Goal: Task Accomplishment & Management: Manage account settings

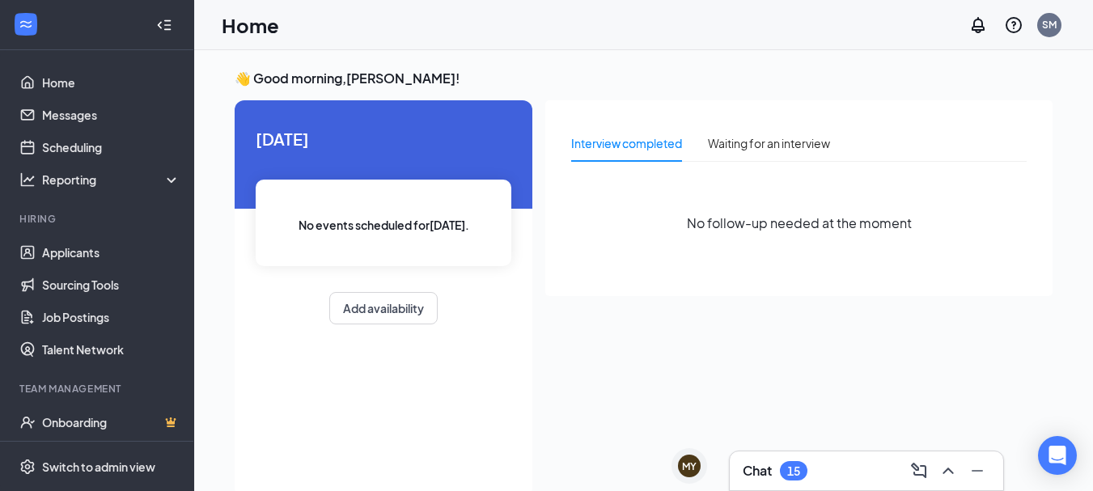
click at [806, 476] on div "15" at bounding box center [793, 470] width 27 height 19
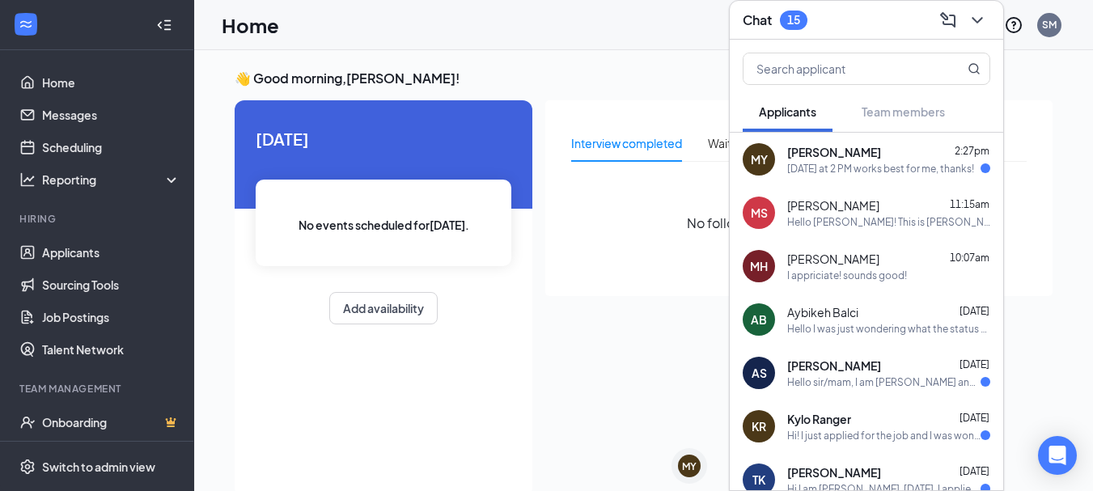
click at [835, 167] on div "[DATE] at 2 PM works best for me, thanks!" at bounding box center [880, 169] width 187 height 14
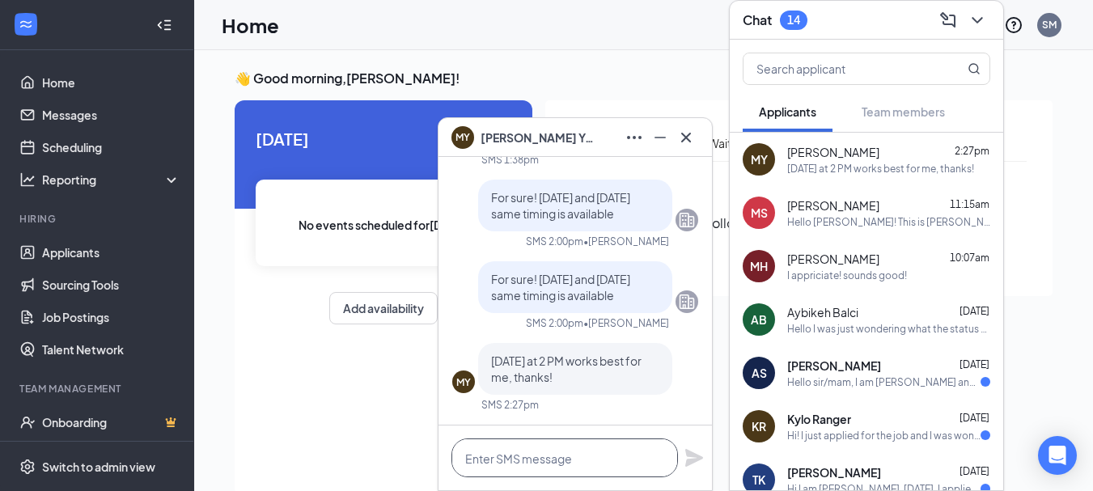
click at [524, 454] on textarea at bounding box center [564, 457] width 226 height 39
type textarea "See you then"
click at [696, 459] on icon "Plane" at bounding box center [694, 458] width 18 height 18
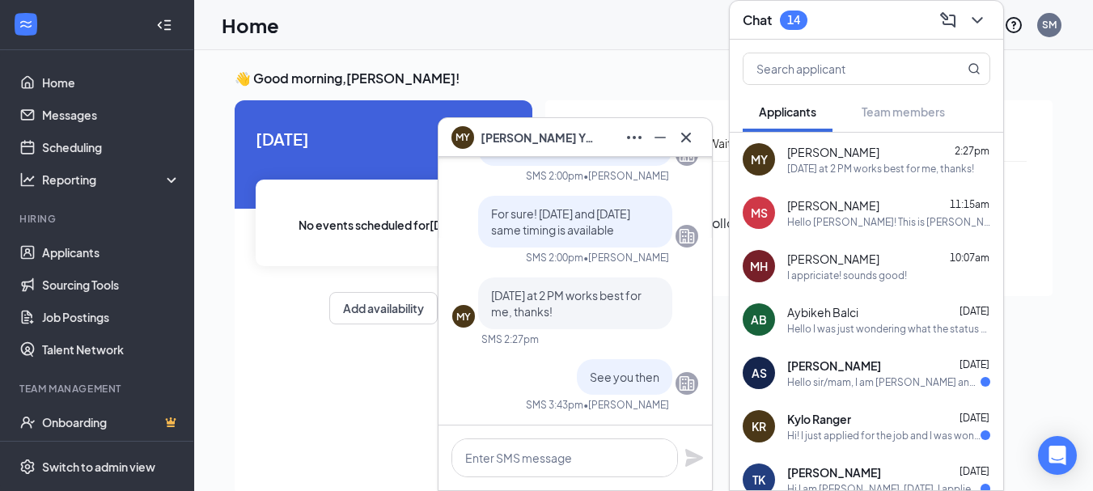
click at [499, 146] on span "[PERSON_NAME]" at bounding box center [536, 138] width 113 height 18
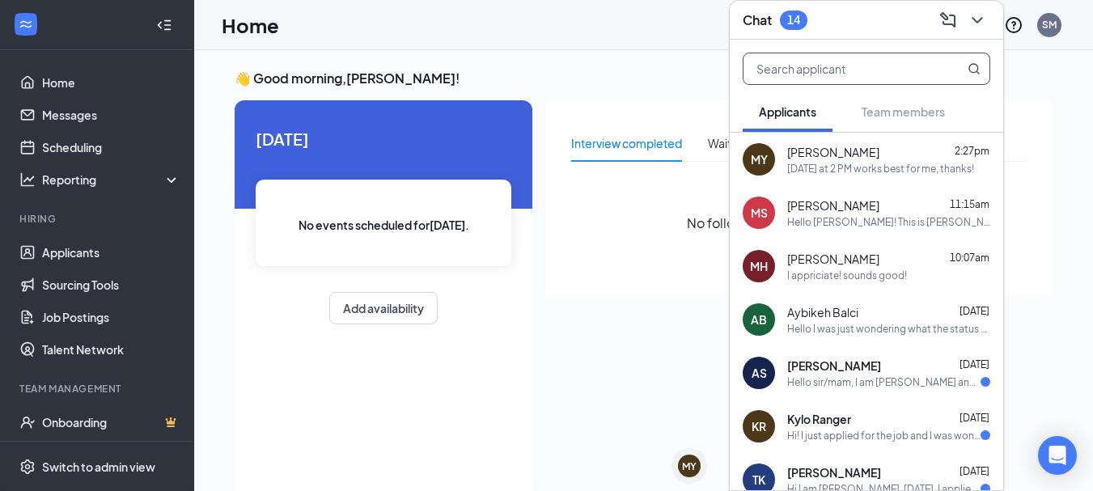
drag, startPoint x: 763, startPoint y: 154, endPoint x: 764, endPoint y: 73, distance: 80.9
click at [764, 73] on input "text" at bounding box center [839, 68] width 192 height 31
click at [617, 84] on h3 "👋 Good morning, [PERSON_NAME] !" at bounding box center [644, 79] width 818 height 18
click at [978, 15] on icon "ChevronDown" at bounding box center [976, 20] width 19 height 19
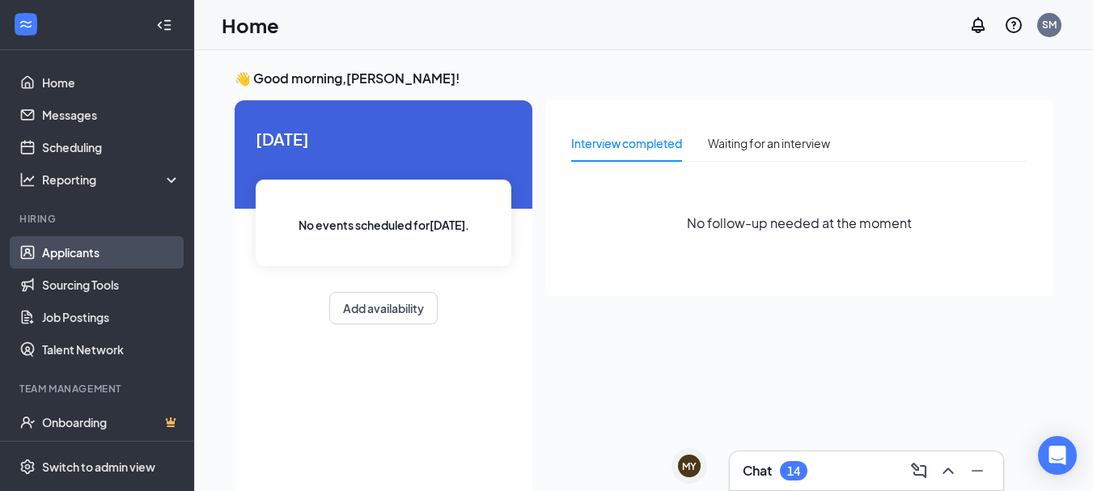
click at [102, 245] on link "Applicants" at bounding box center [111, 252] width 138 height 32
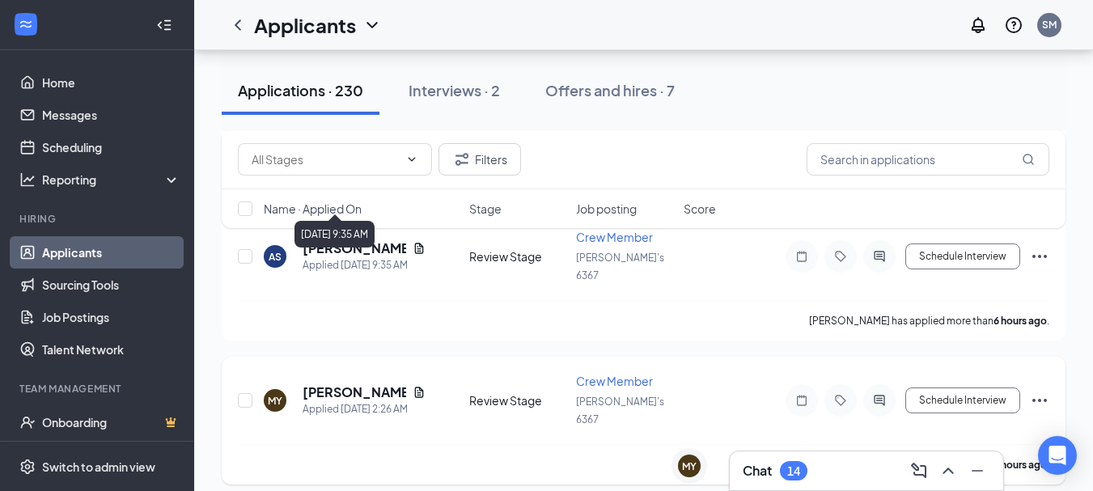
scroll to position [566, 0]
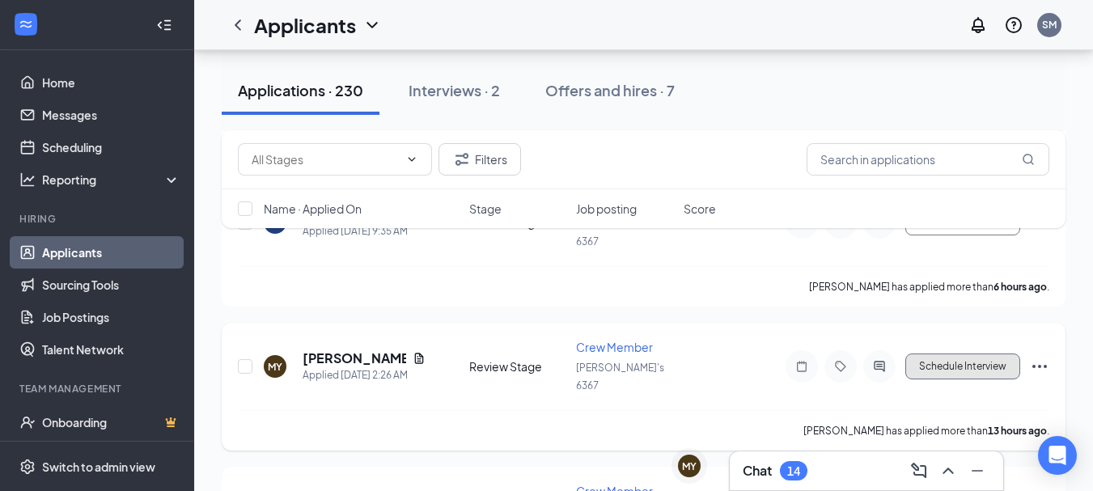
click at [992, 353] on button "Schedule Interview" at bounding box center [962, 366] width 115 height 26
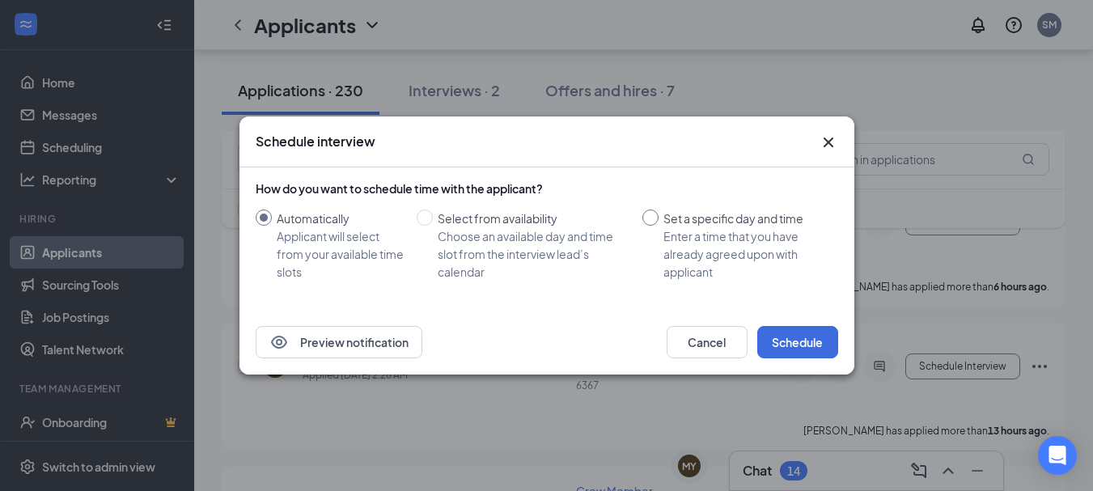
click at [658, 216] on input "Set a specific day and time Enter a time that you have already agreed upon with…" at bounding box center [650, 217] width 16 height 16
radio input "true"
radio input "false"
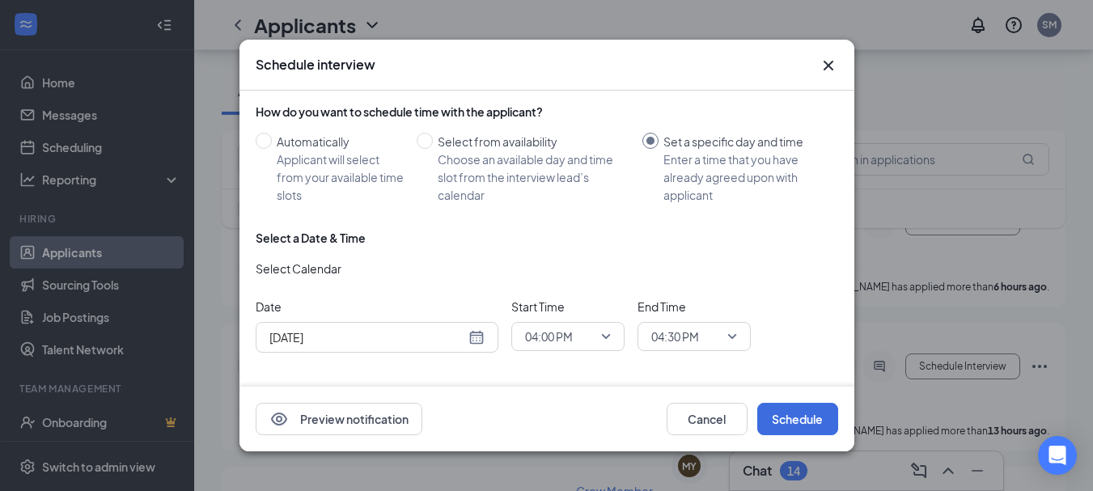
click at [479, 338] on div "[DATE]" at bounding box center [376, 337] width 215 height 18
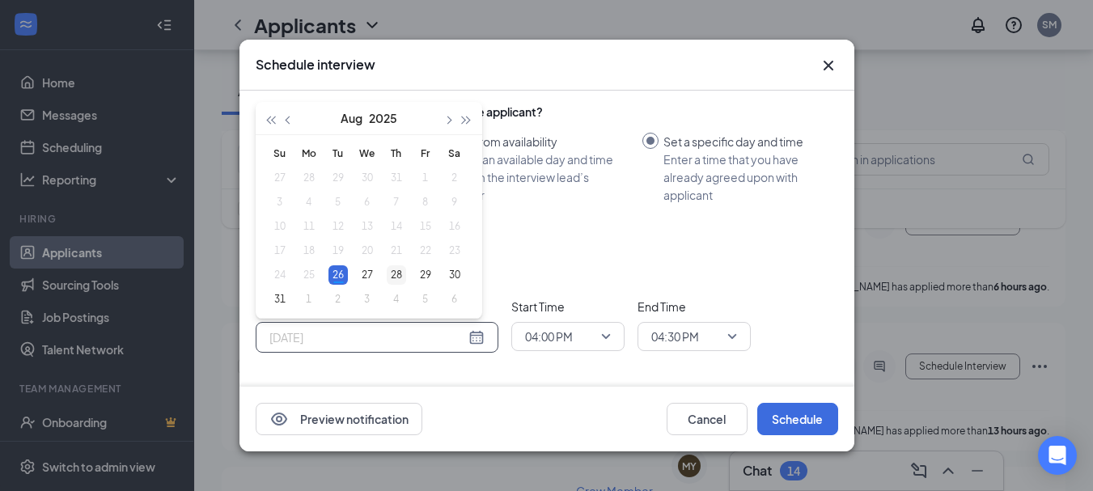
type input "[DATE]"
click at [393, 273] on div "28" at bounding box center [396, 274] width 19 height 19
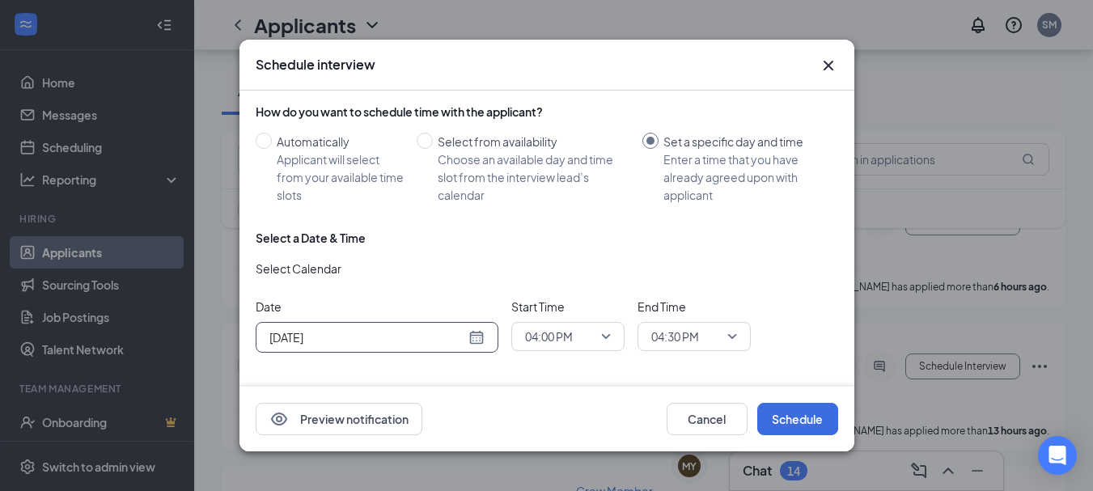
click at [612, 330] on div "04:00 PM" at bounding box center [567, 336] width 113 height 29
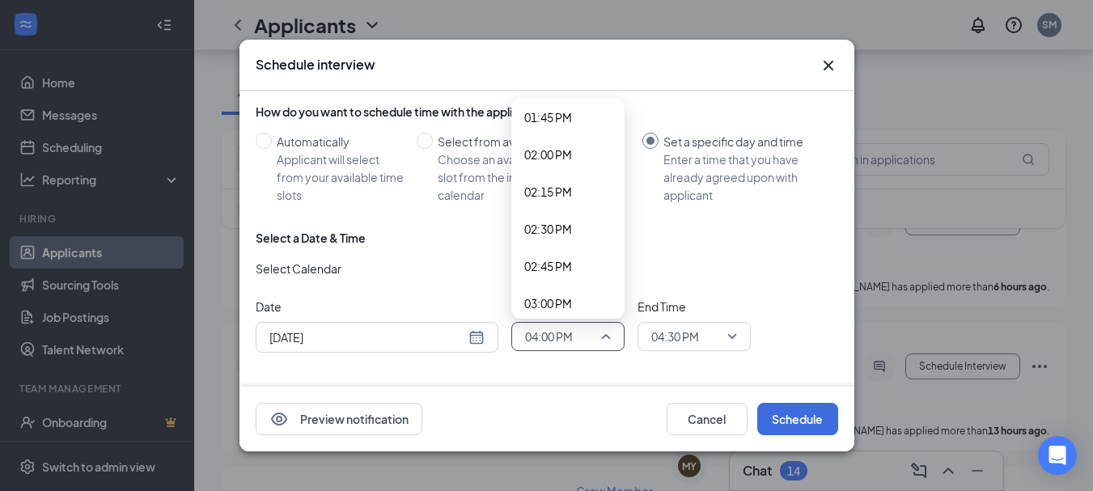
scroll to position [2051, 0]
click at [553, 163] on span "02:00 PM" at bounding box center [548, 156] width 48 height 18
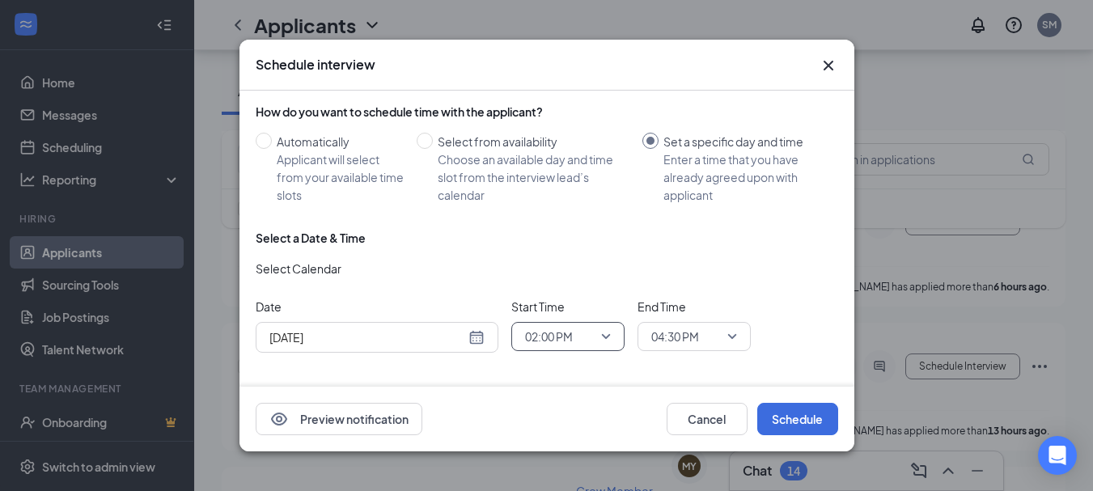
click at [728, 337] on span "04:30 PM" at bounding box center [694, 336] width 86 height 24
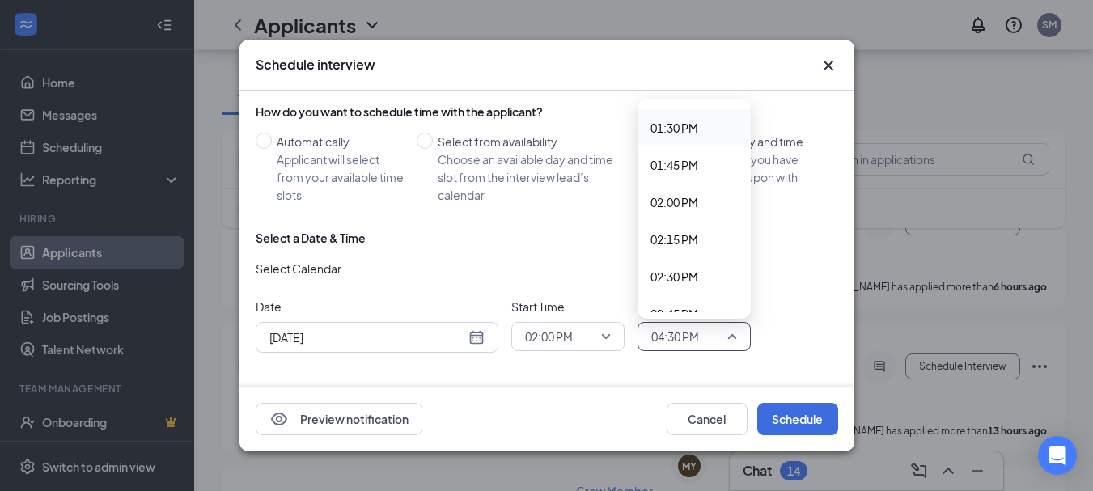
scroll to position [2045, 0]
click at [681, 236] on span "02:30 PM" at bounding box center [674, 237] width 48 height 18
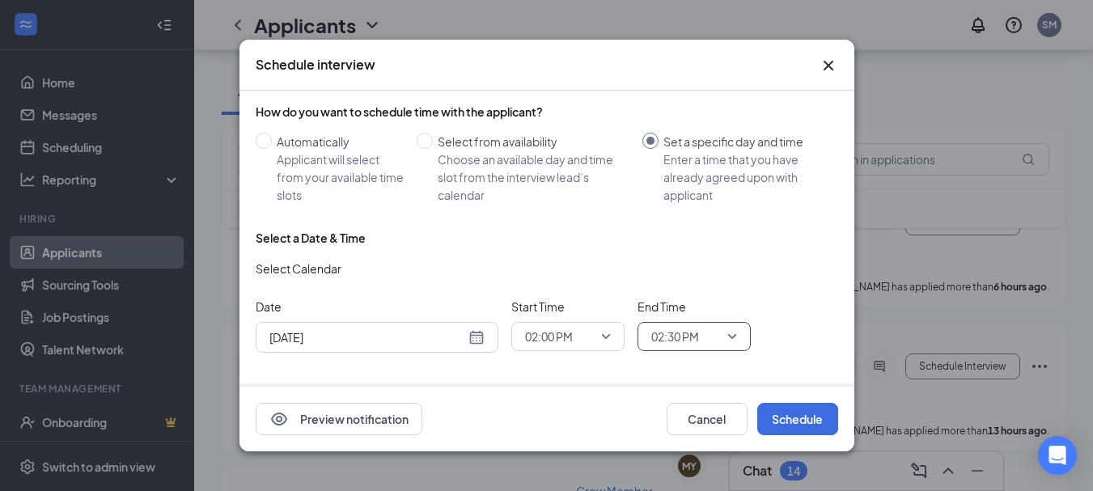
click at [527, 365] on div "Select a Date & Time Select Calendar Date [DATE] [DATE] Su Mo Tu We Th Fr Sa 27…" at bounding box center [547, 298] width 582 height 136
click at [359, 413] on button "Preview notification" at bounding box center [339, 419] width 167 height 32
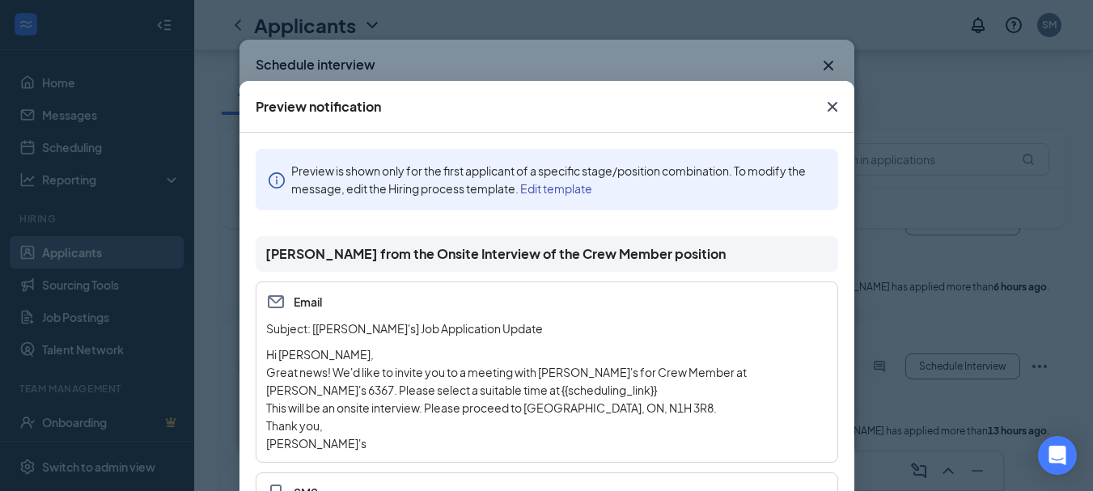
scroll to position [162, 0]
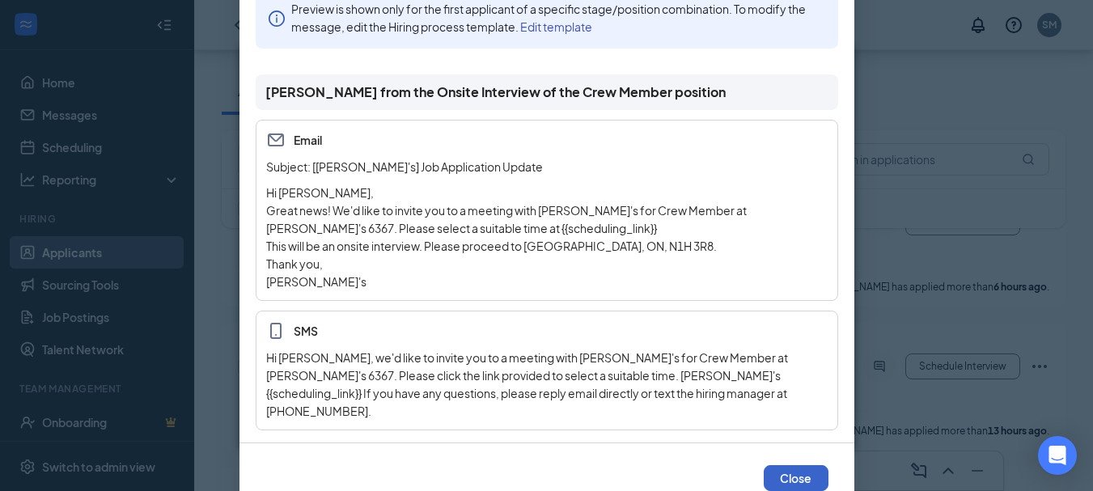
click at [797, 466] on button "Close" at bounding box center [796, 478] width 65 height 26
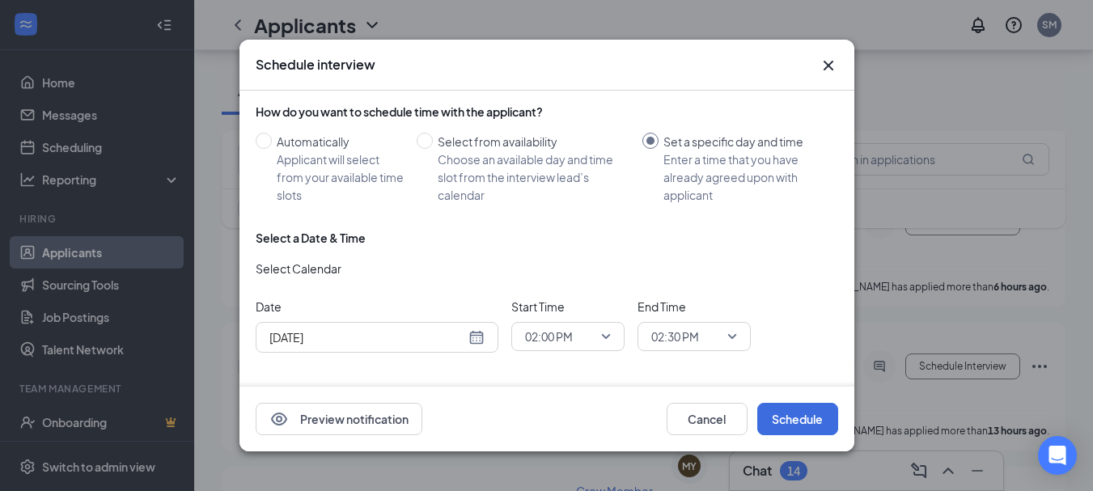
click at [740, 325] on div "02:30 PM" at bounding box center [693, 336] width 113 height 29
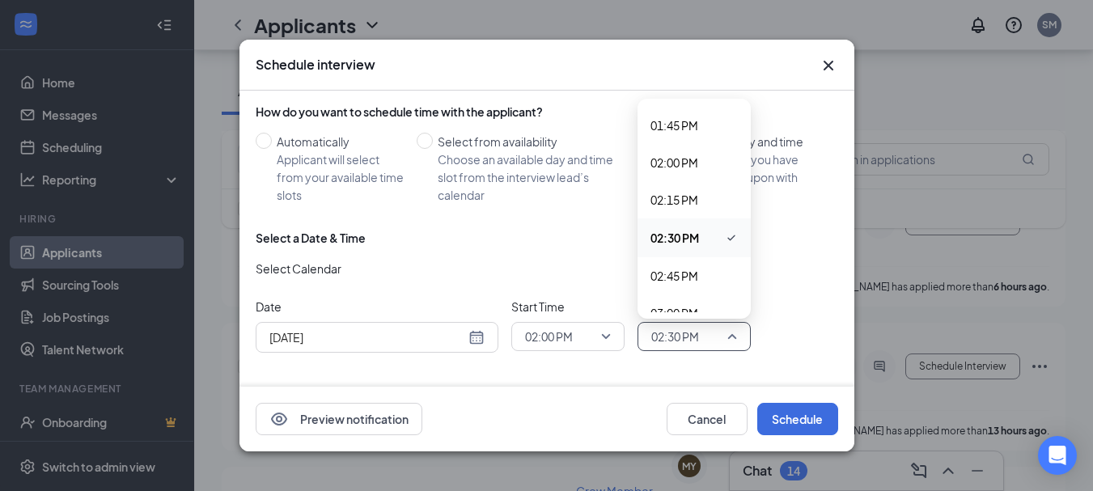
click at [740, 325] on div "02:30 PM" at bounding box center [693, 336] width 113 height 29
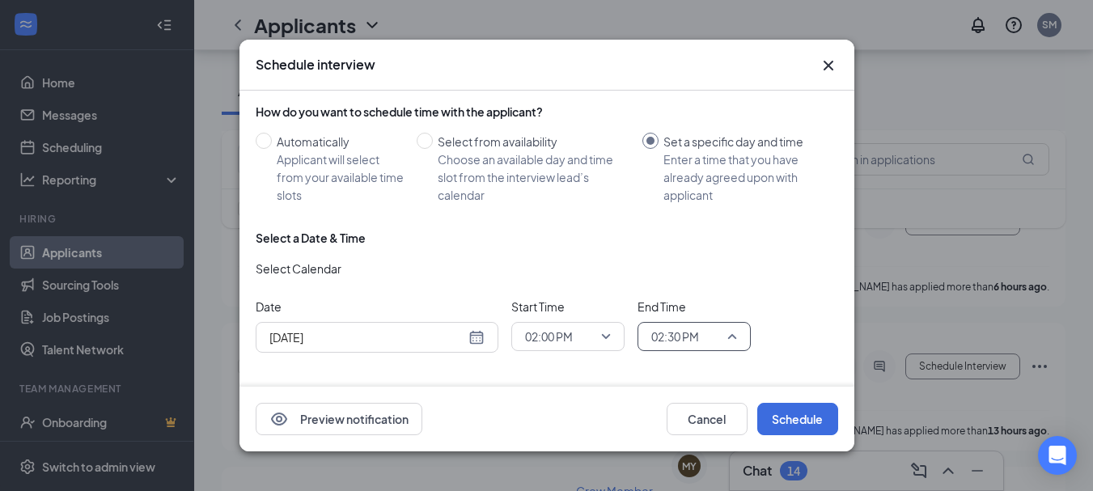
click at [734, 336] on span "02:30 PM" at bounding box center [694, 336] width 86 height 24
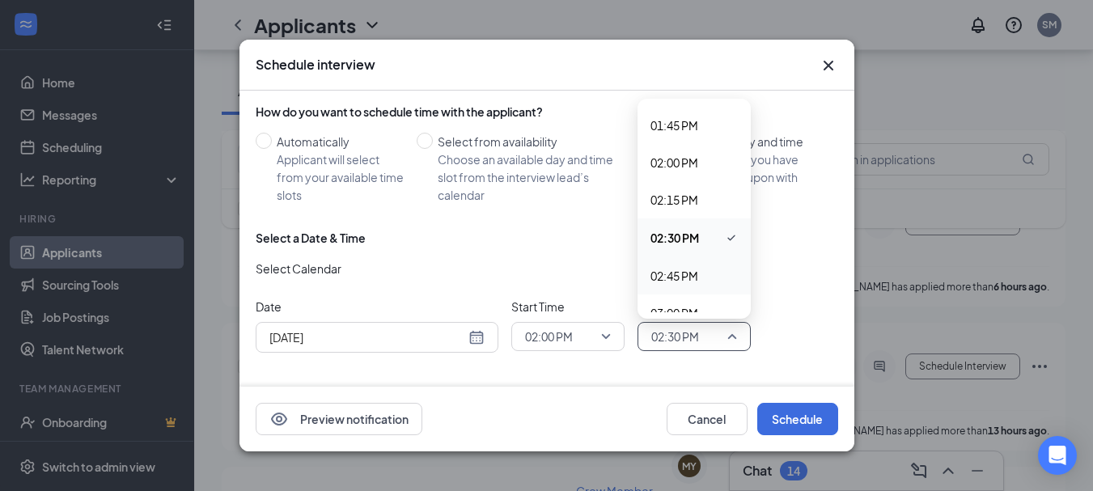
click at [801, 355] on div "Select a Date & Time Select Calendar Date [DATE] [DATE] Su Mo Tu We Th Fr Sa 27…" at bounding box center [547, 298] width 582 height 136
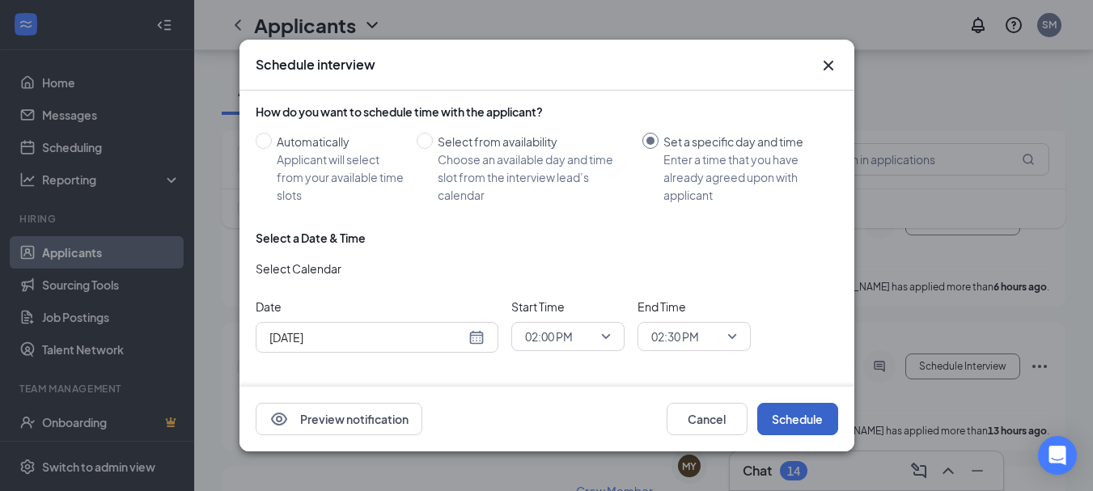
click at [795, 420] on button "Schedule" at bounding box center [797, 419] width 81 height 32
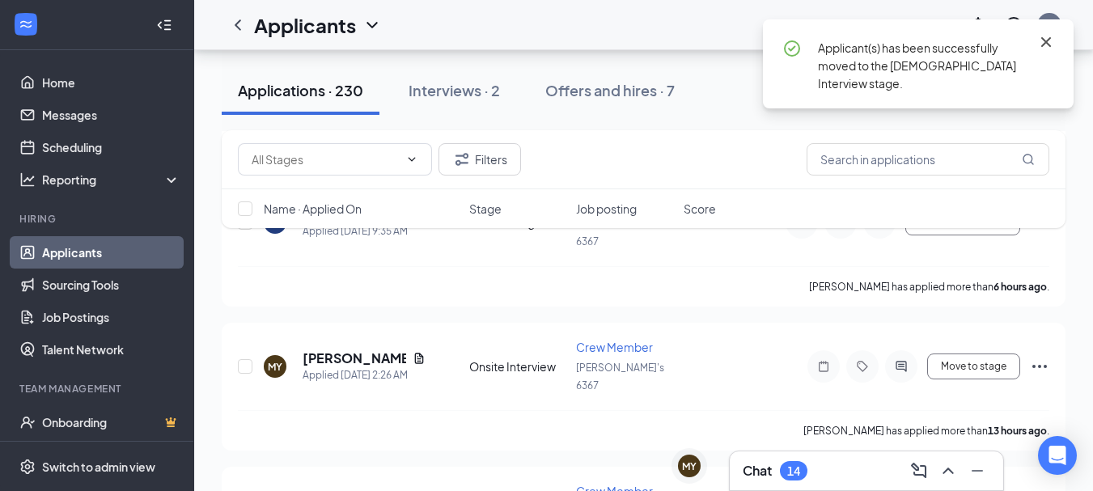
click at [1045, 40] on icon "Cross" at bounding box center [1046, 42] width 10 height 10
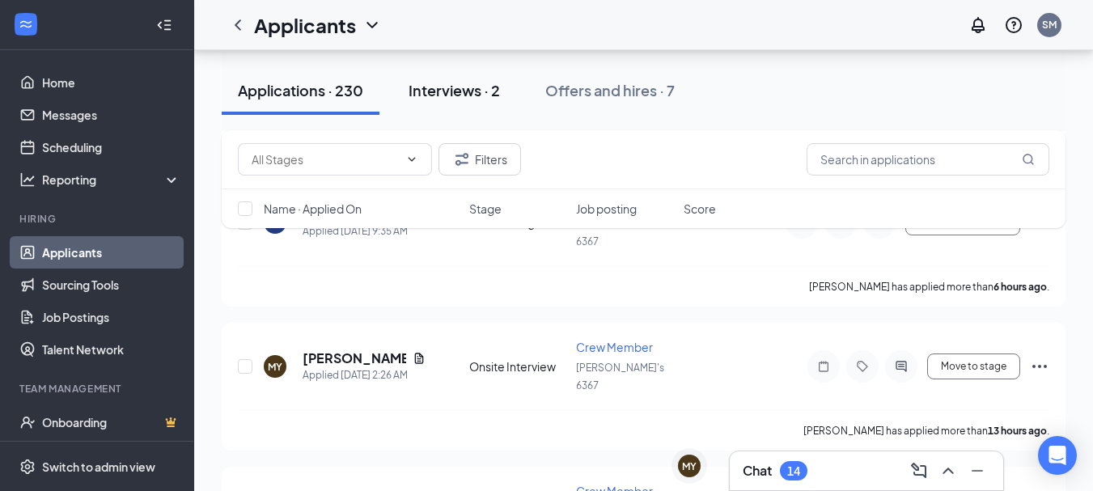
click at [463, 99] on div "Interviews · 2" at bounding box center [453, 90] width 91 height 20
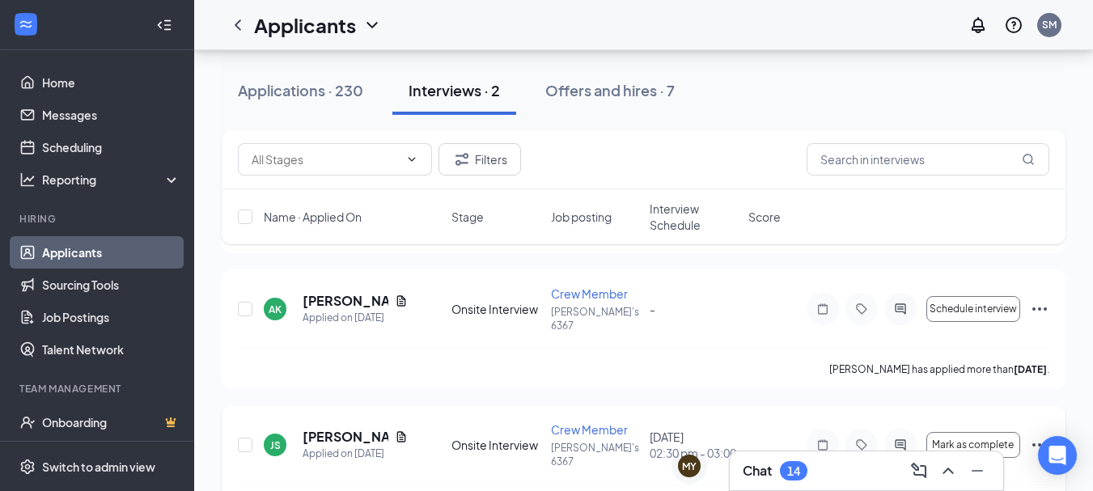
scroll to position [210, 0]
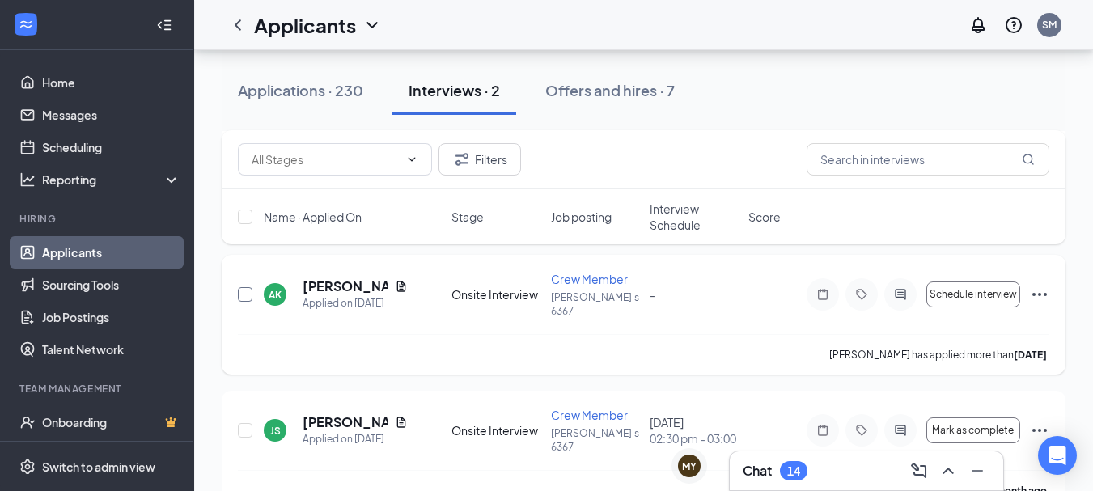
click at [245, 287] on input "checkbox" at bounding box center [245, 294] width 15 height 15
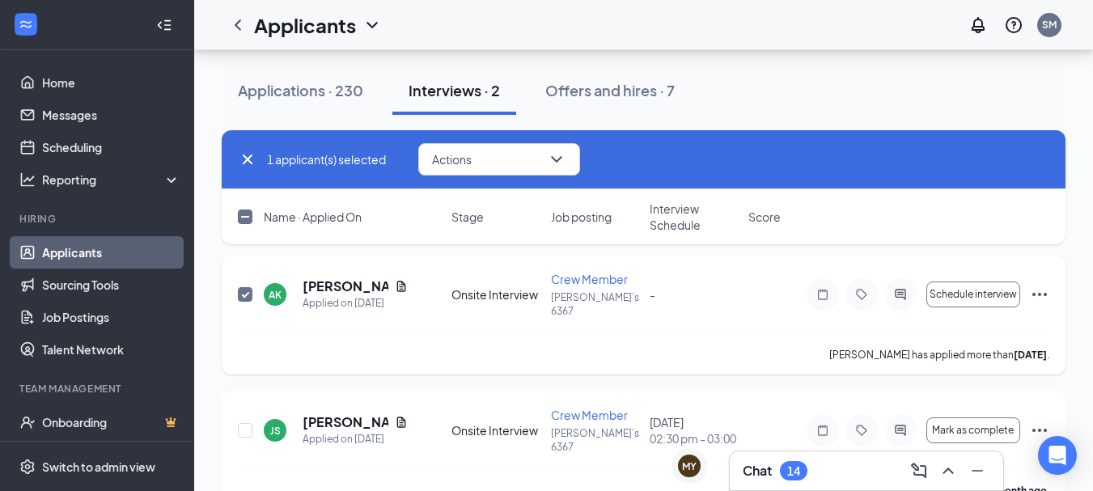
click at [1042, 285] on icon "Ellipses" at bounding box center [1039, 294] width 19 height 19
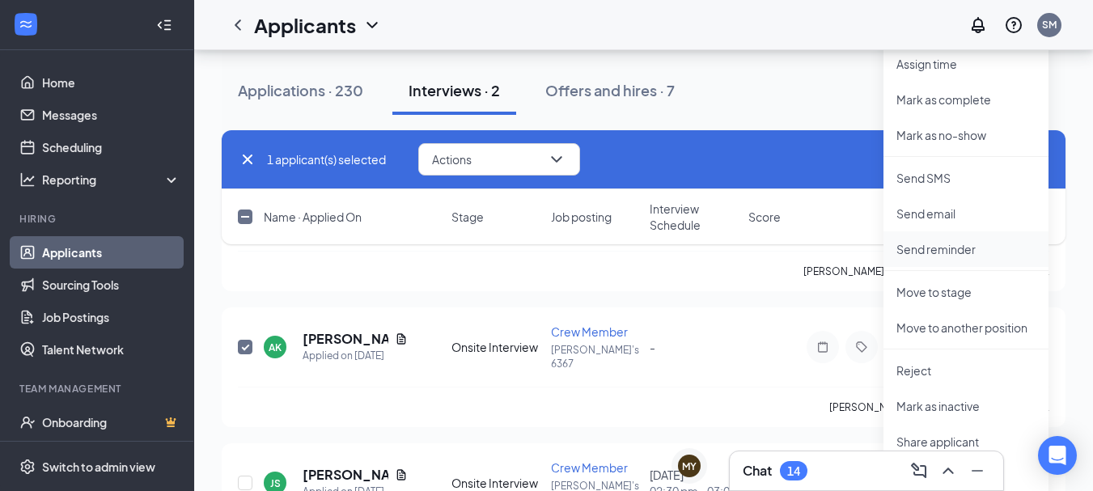
scroll to position [129, 0]
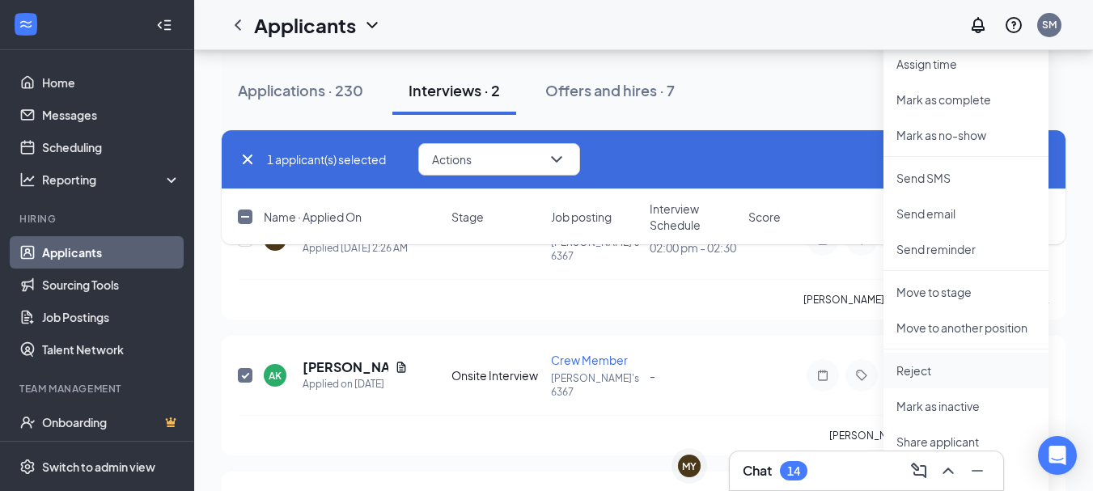
click at [921, 369] on p "Reject" at bounding box center [965, 370] width 139 height 16
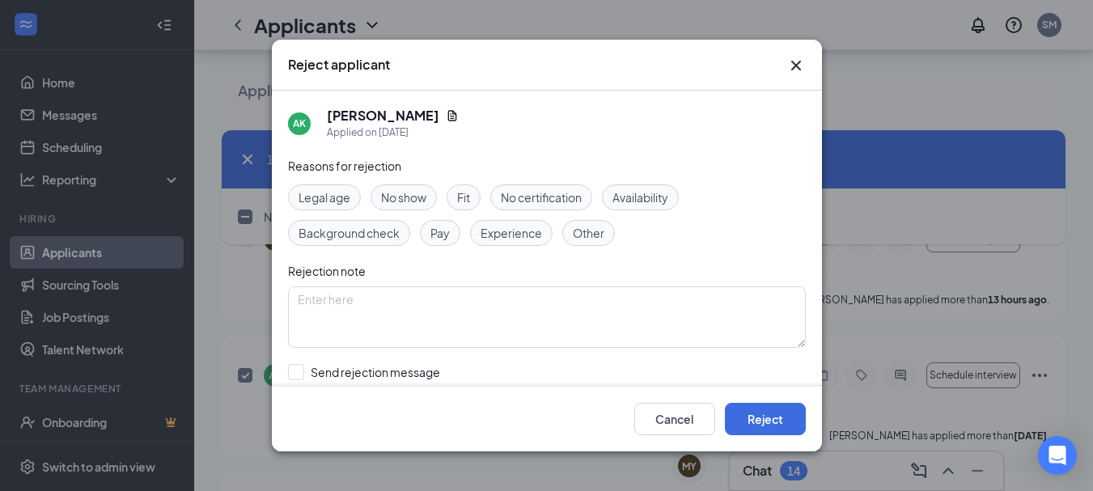
click at [421, 196] on span "No show" at bounding box center [403, 197] width 45 height 18
click at [768, 412] on button "Reject" at bounding box center [765, 419] width 81 height 32
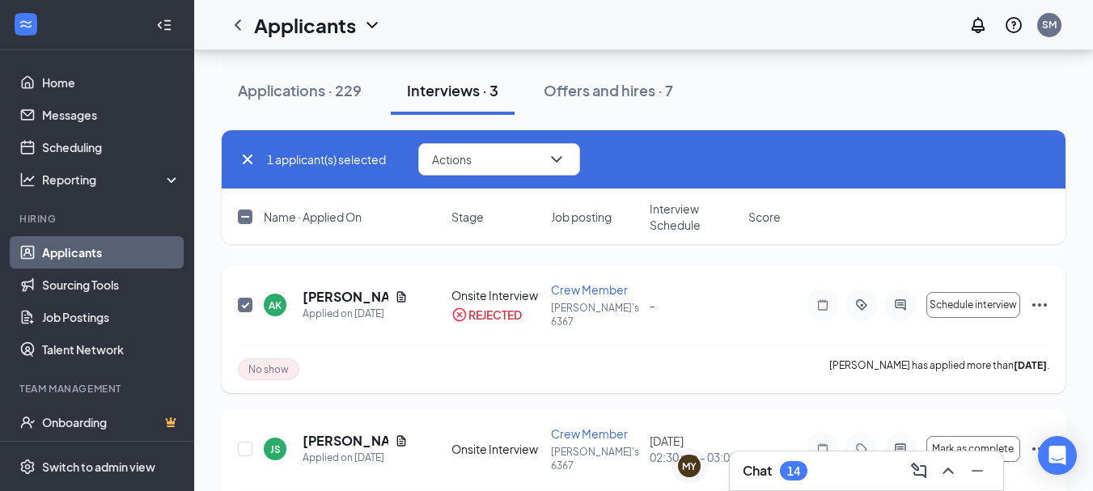
scroll to position [220, 0]
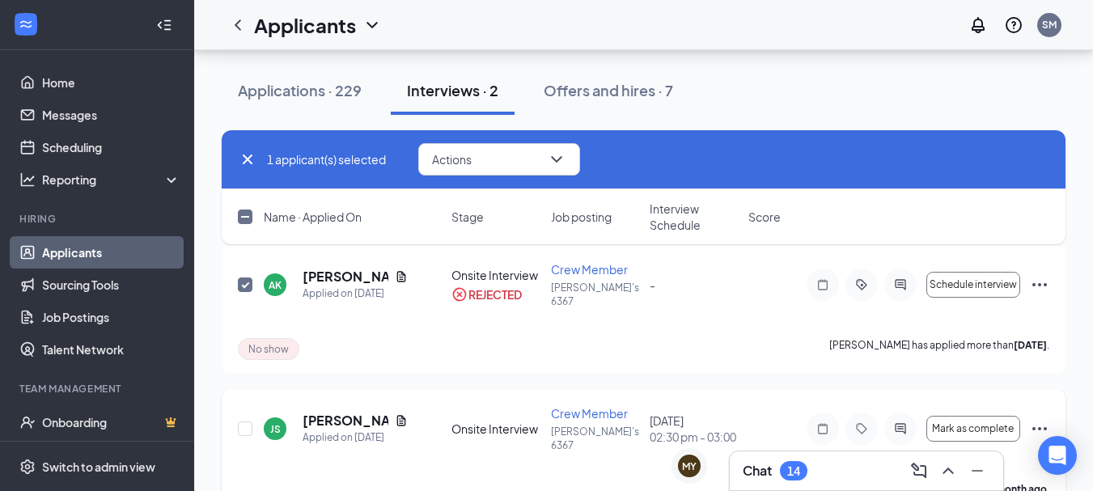
click at [1039, 419] on icon "Ellipses" at bounding box center [1039, 428] width 19 height 19
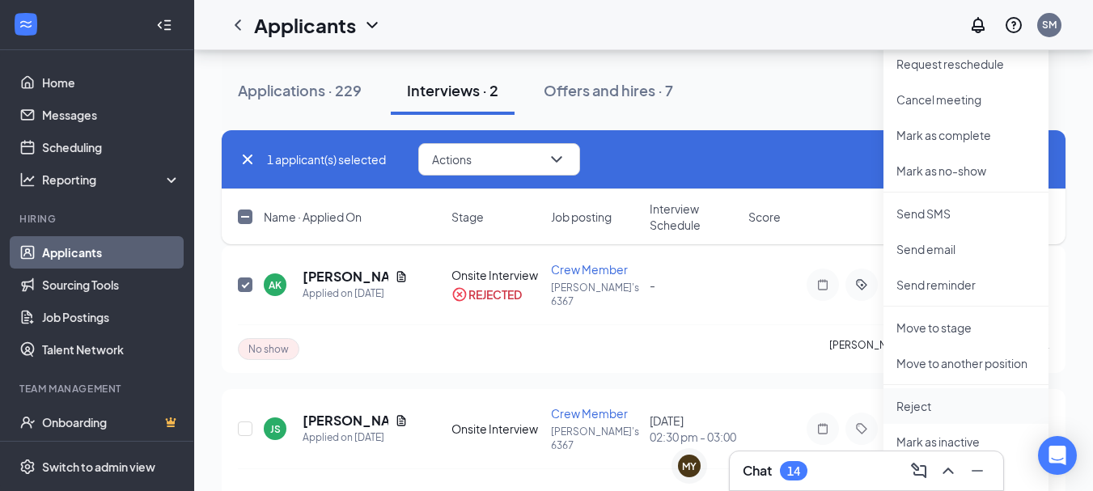
click at [912, 403] on p "Reject" at bounding box center [965, 406] width 139 height 16
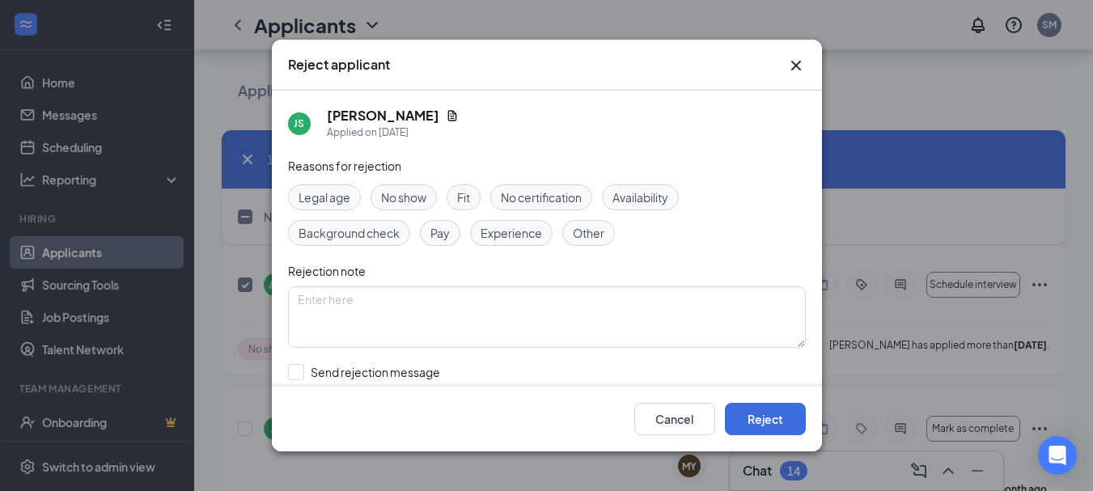
click at [632, 197] on span "Availability" at bounding box center [640, 197] width 56 height 18
click at [761, 412] on button "Reject" at bounding box center [765, 419] width 81 height 32
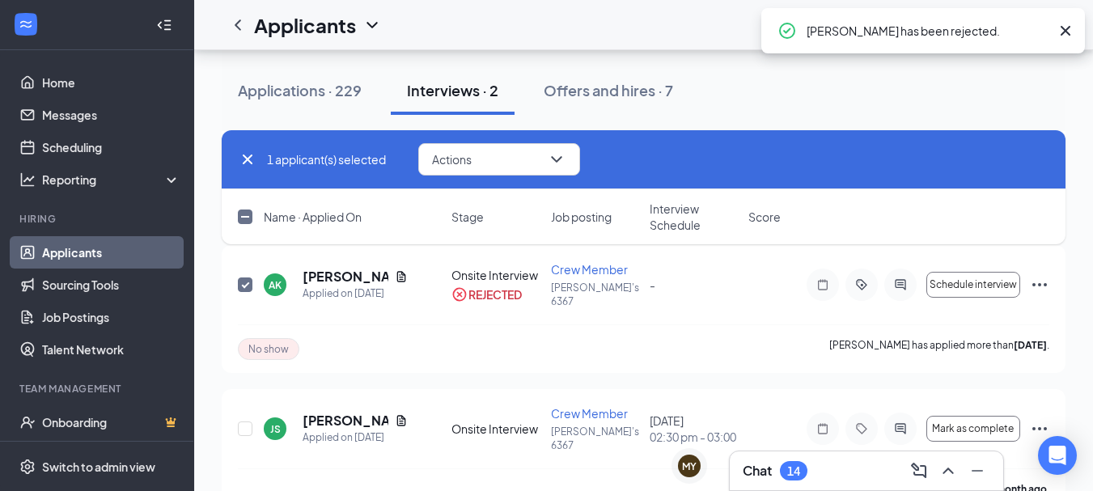
checkbox input "false"
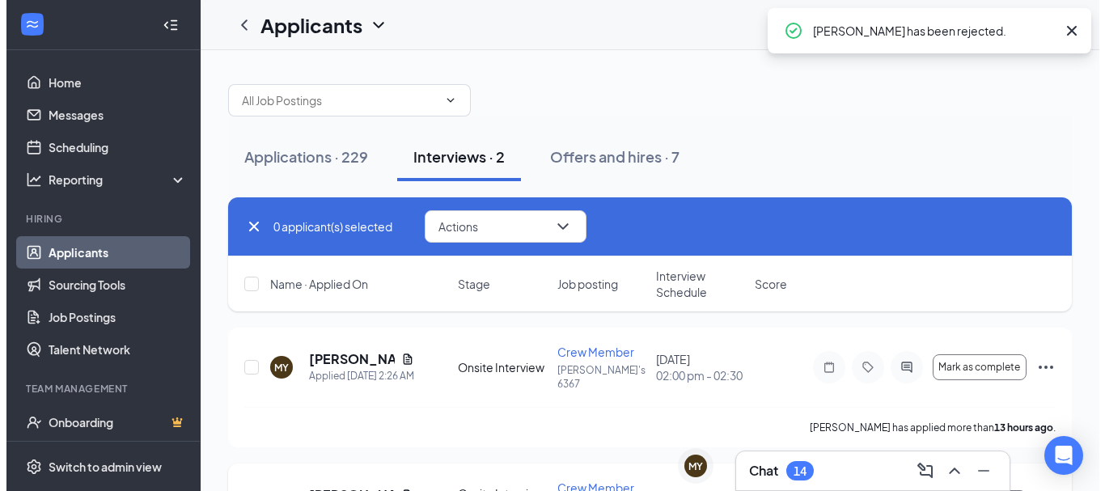
scroll to position [0, 0]
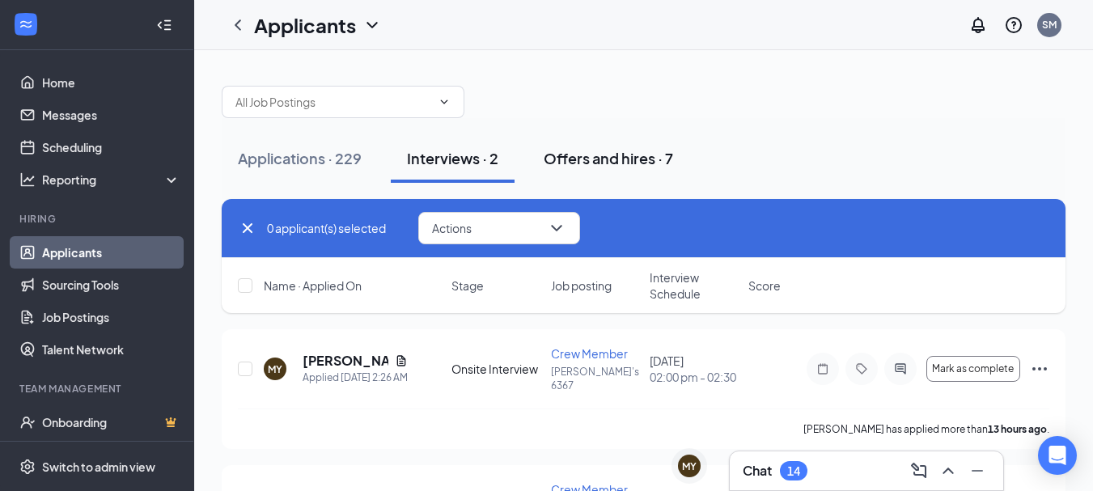
click at [593, 147] on button "Offers and hires · 7" at bounding box center [608, 158] width 162 height 49
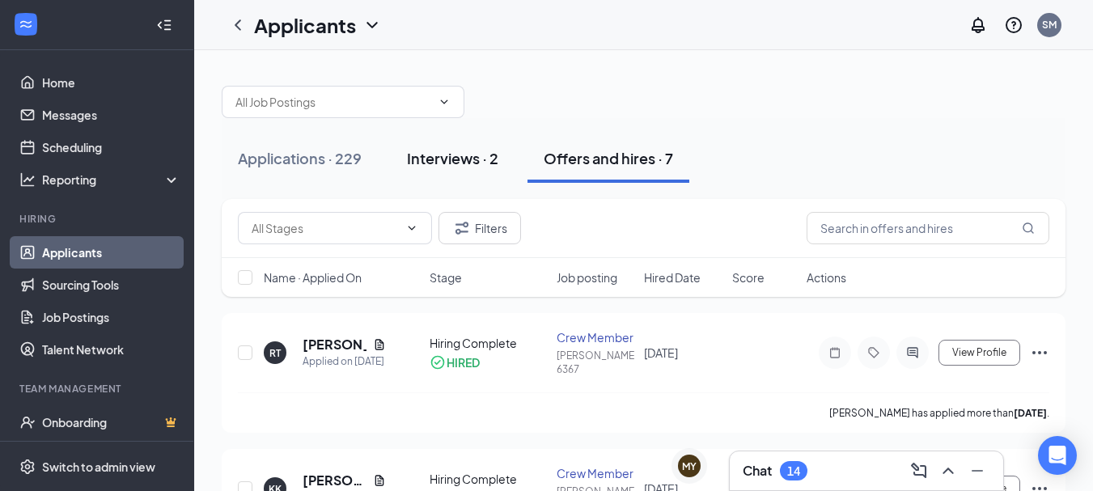
click at [466, 160] on div "Interviews · 2" at bounding box center [452, 158] width 91 height 20
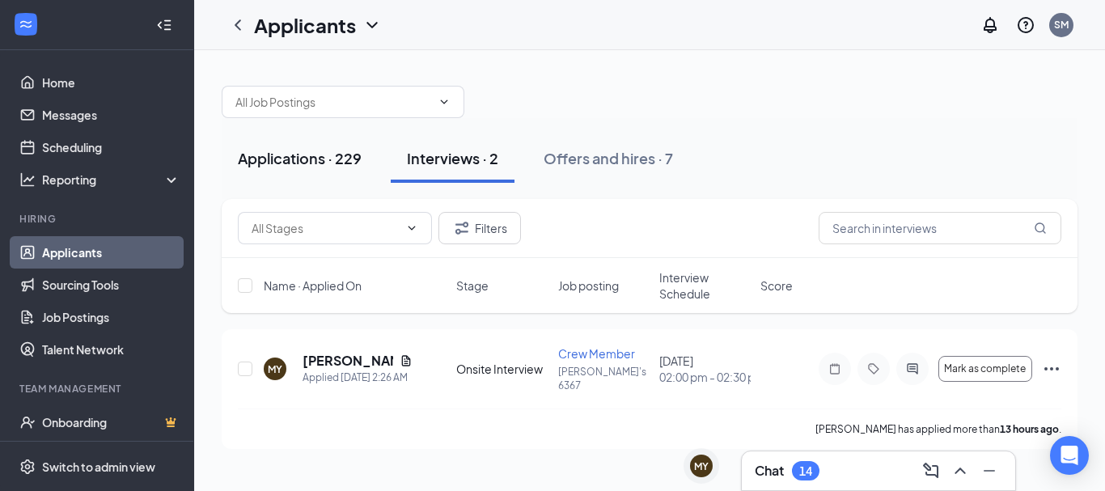
click at [302, 158] on div "Applications · 229" at bounding box center [300, 158] width 124 height 20
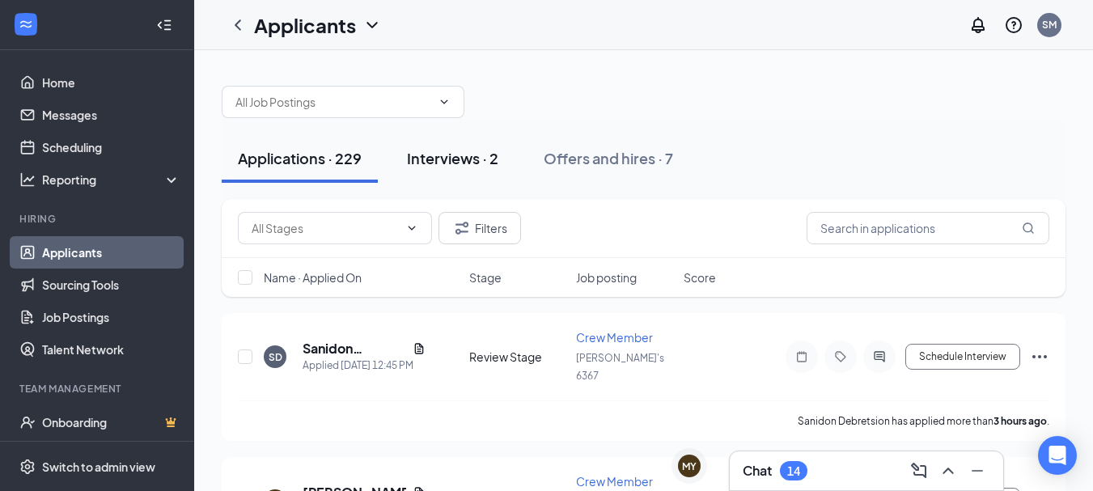
click at [446, 150] on div "Interviews · 2" at bounding box center [452, 158] width 91 height 20
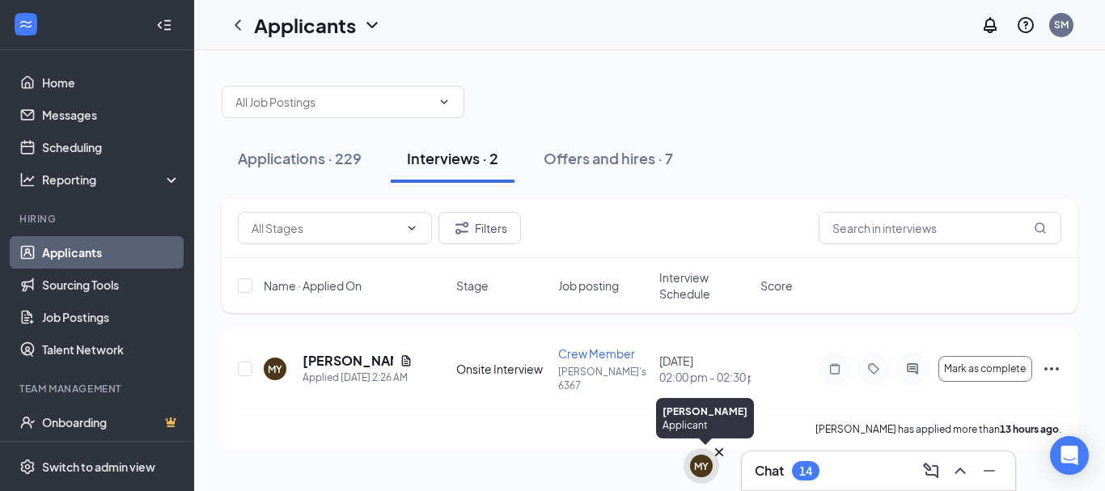
click at [696, 463] on div "MY" at bounding box center [701, 466] width 15 height 14
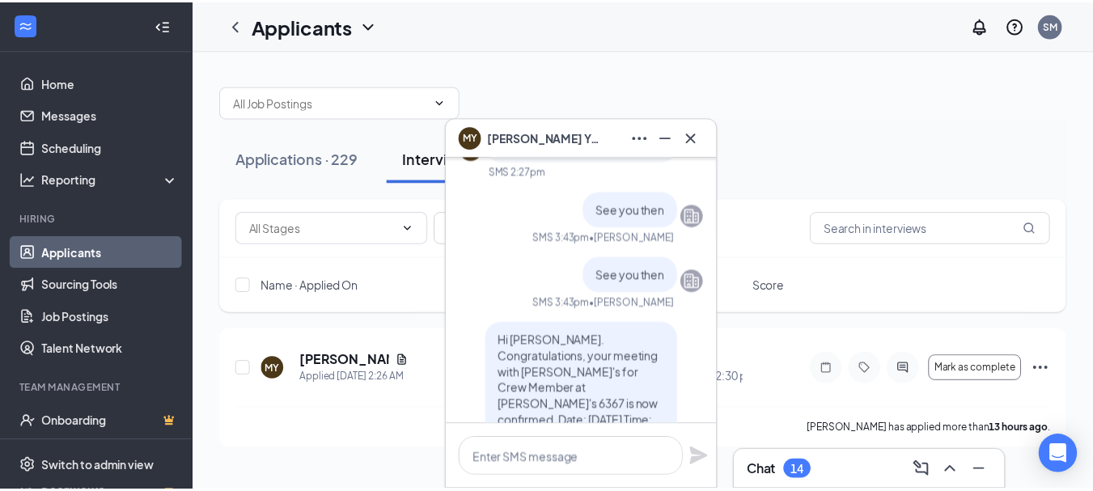
scroll to position [-162, 0]
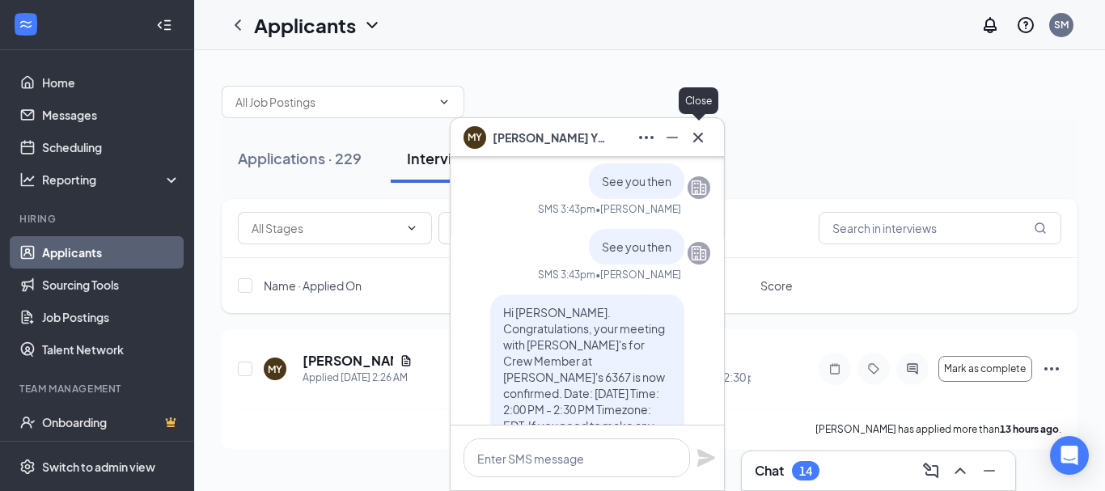
click at [702, 137] on icon "Cross" at bounding box center [697, 137] width 19 height 19
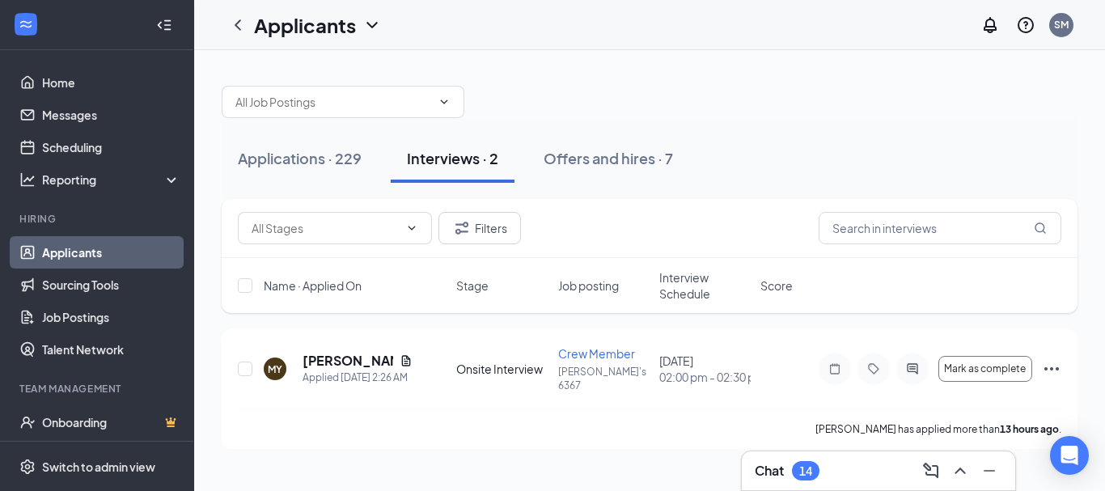
click at [829, 472] on div "Chat 14" at bounding box center [878, 471] width 247 height 26
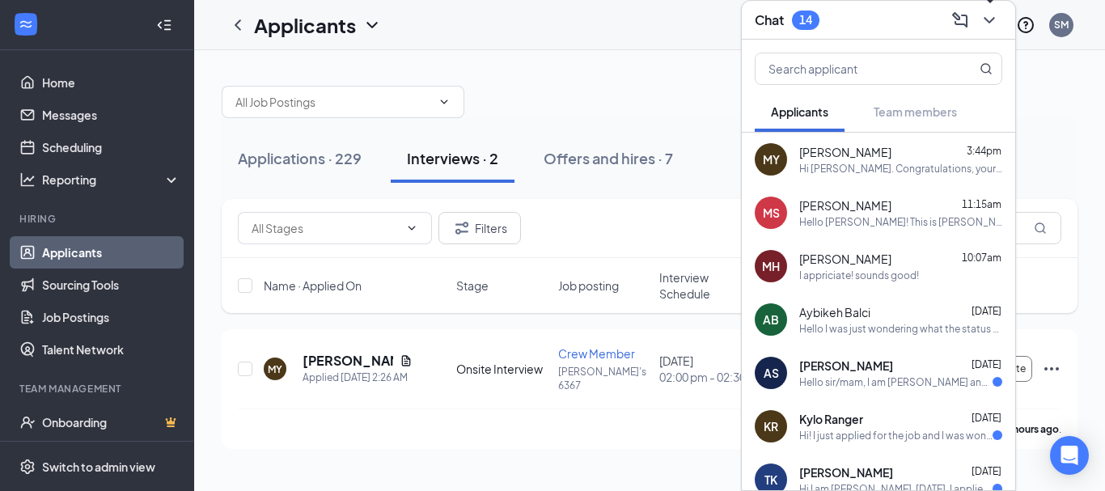
click at [994, 19] on icon "ChevronDown" at bounding box center [988, 20] width 19 height 19
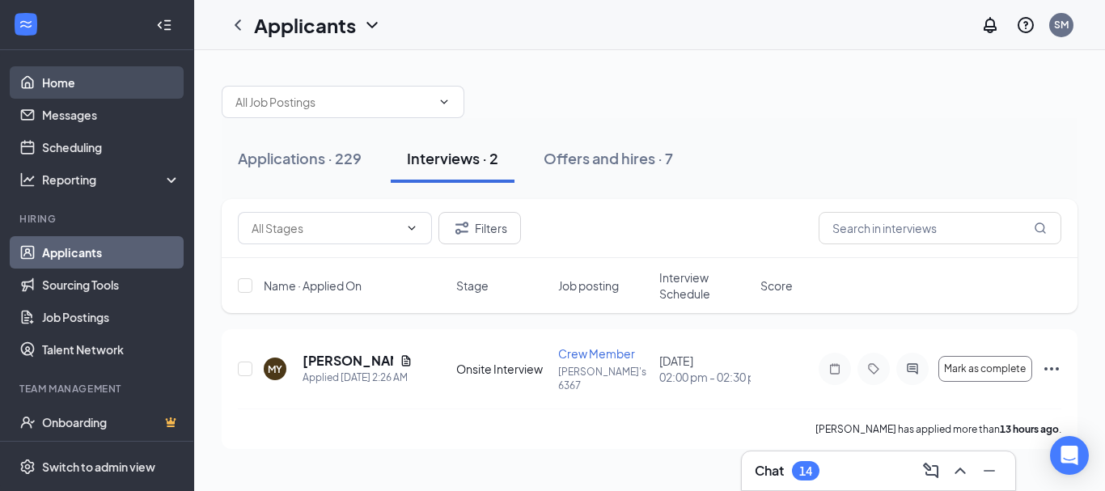
click at [74, 89] on link "Home" at bounding box center [111, 82] width 138 height 32
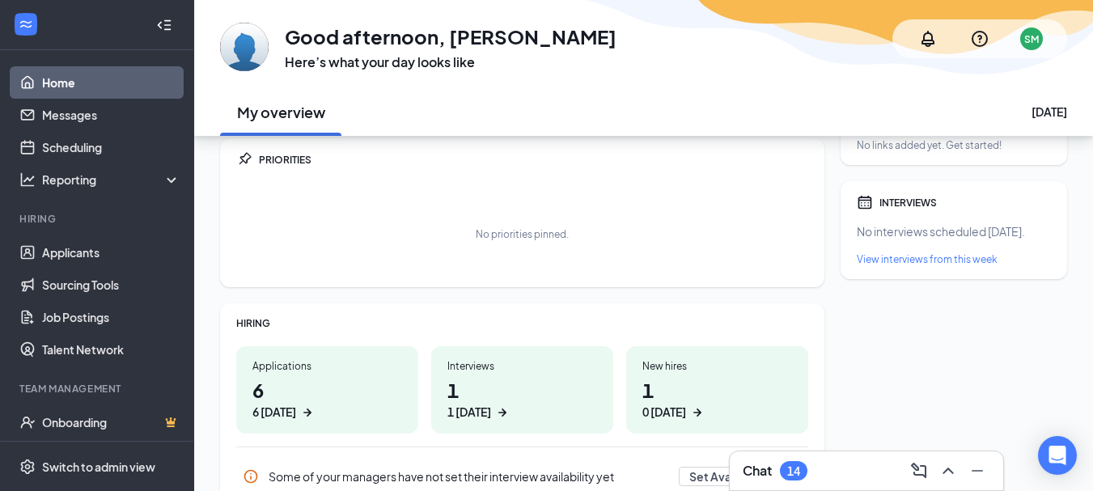
scroll to position [81, 0]
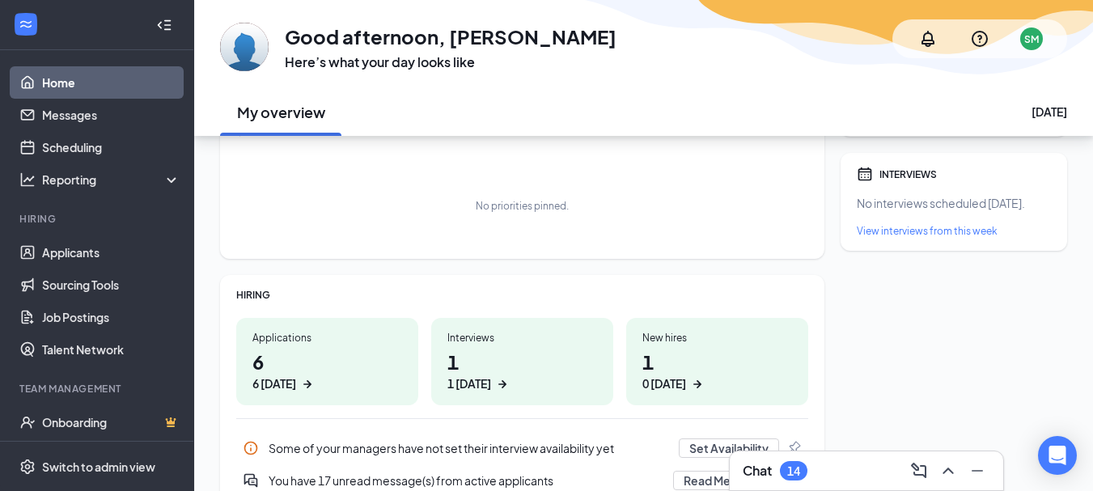
click at [482, 362] on h1 "1 1 [DATE]" at bounding box center [522, 370] width 150 height 44
